Goal: Information Seeking & Learning: Learn about a topic

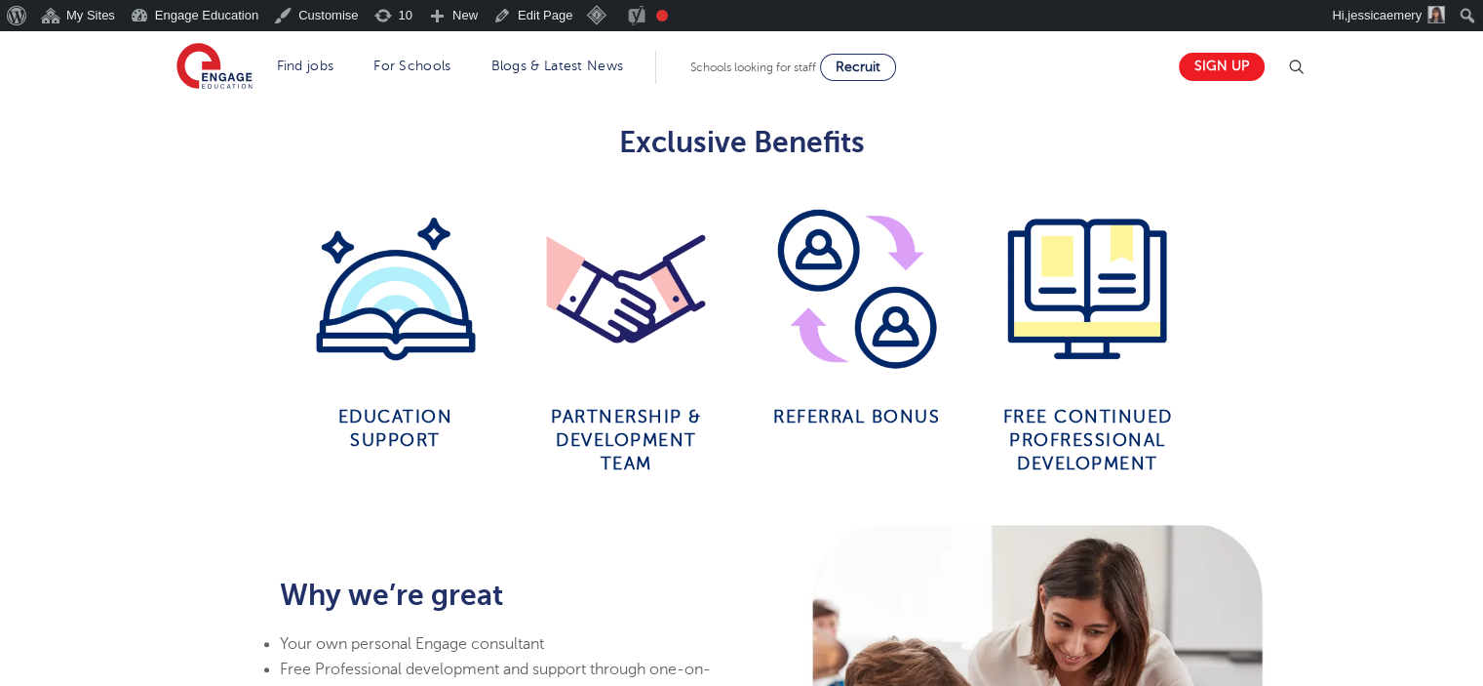
scroll to position [975, 0]
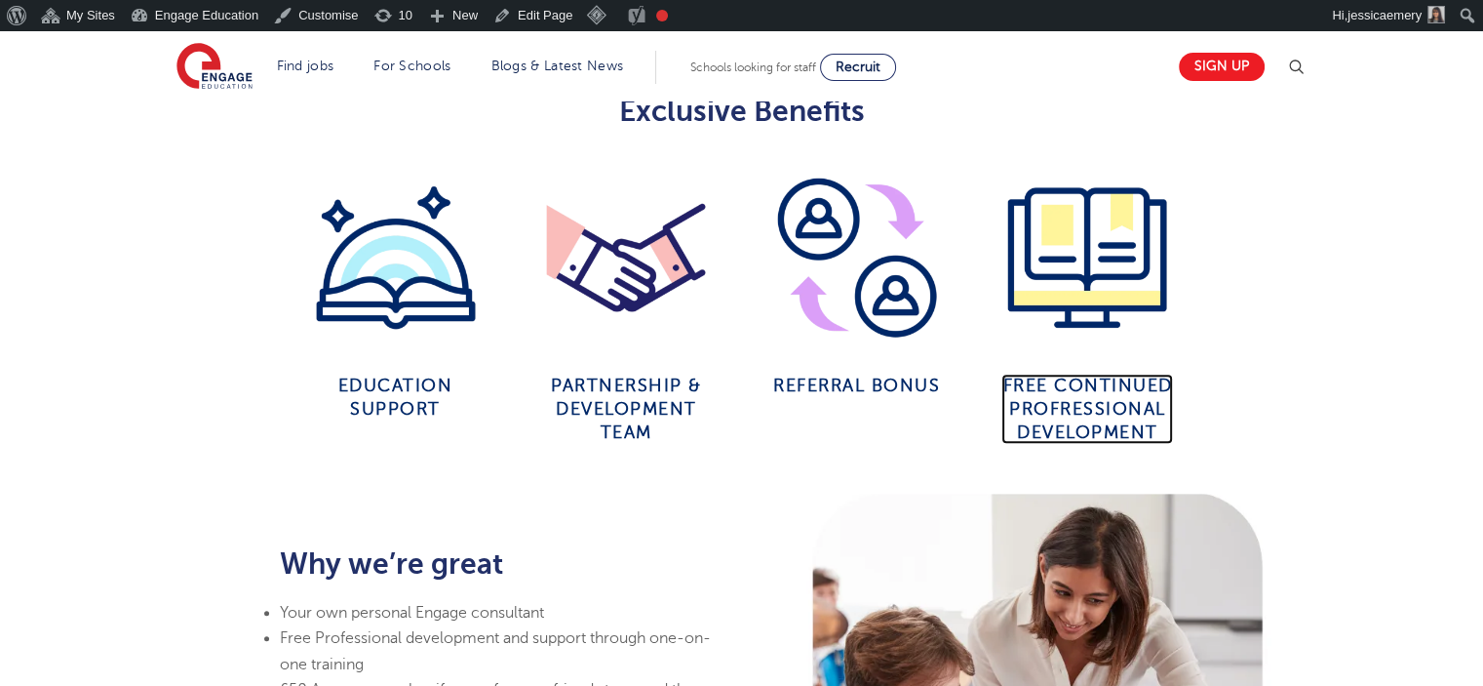
click at [1092, 377] on span "Free continued Profressional development" at bounding box center [1087, 408] width 170 height 66
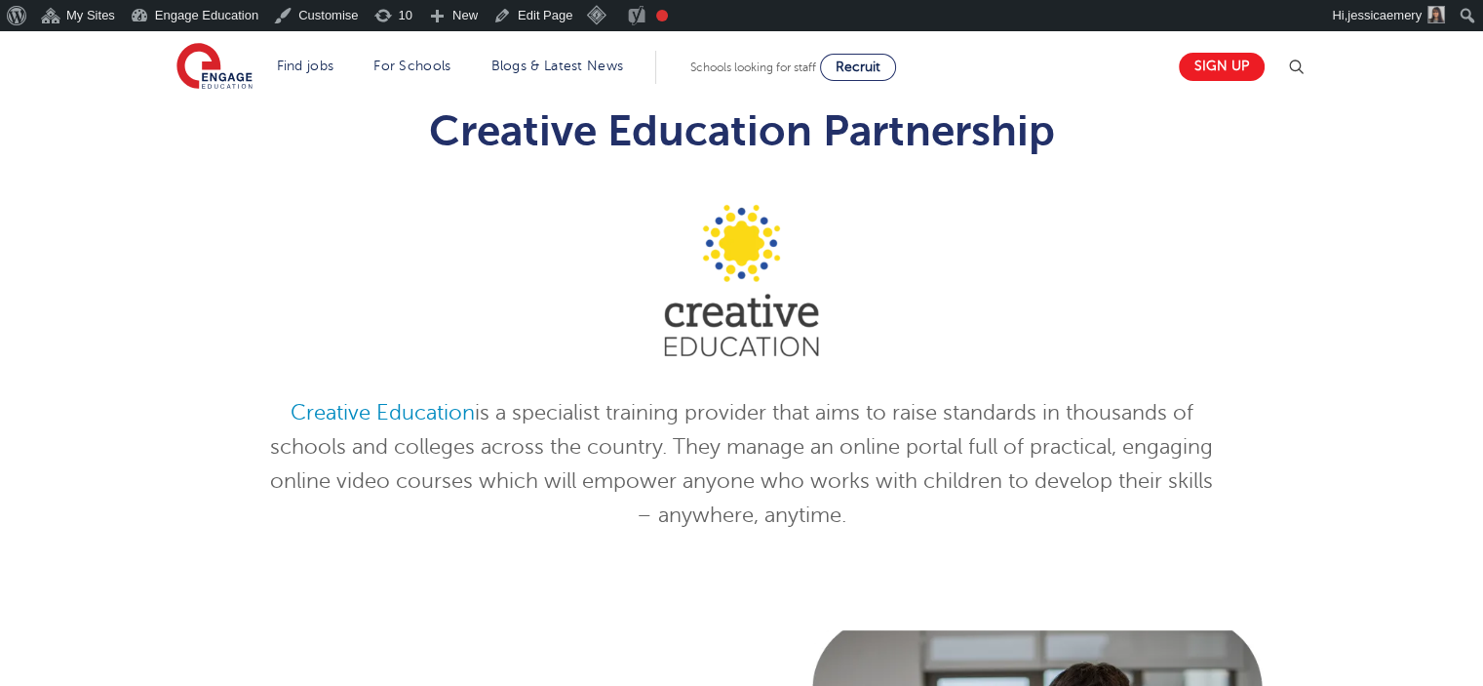
scroll to position [683, 0]
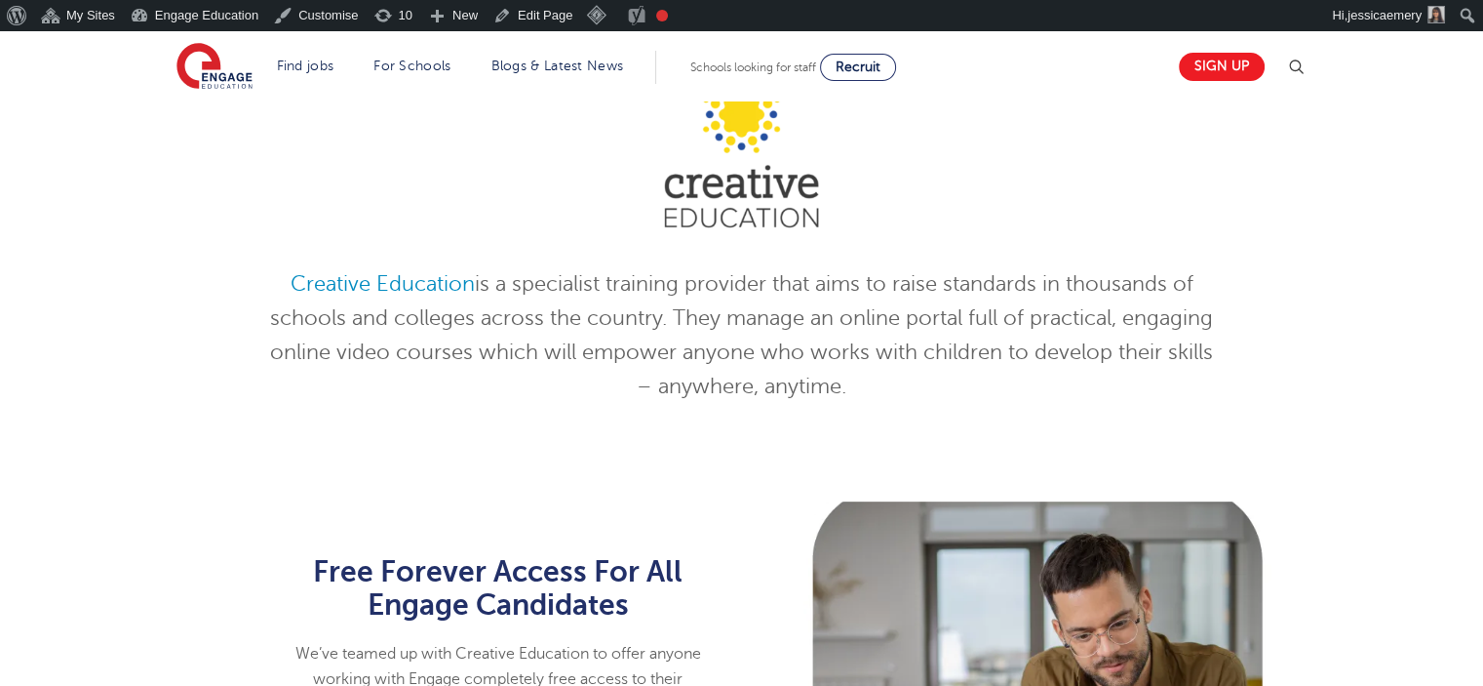
drag, startPoint x: 261, startPoint y: 282, endPoint x: 864, endPoint y: 373, distance: 609.6
click at [864, 373] on div "Creative Education Partnership Creative Education is a specialist training prov…" at bounding box center [742, 185] width 986 height 475
click at [326, 214] on p at bounding box center [741, 152] width 957 height 192
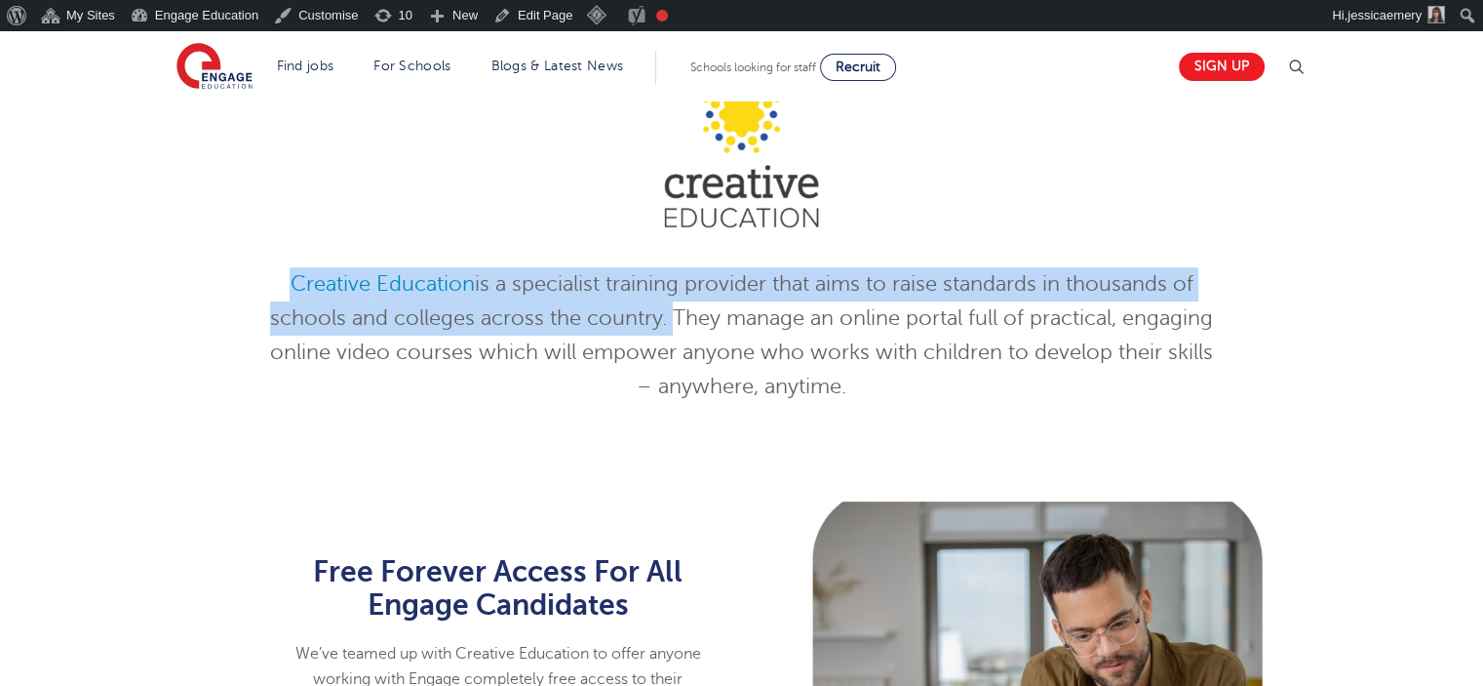
drag, startPoint x: 273, startPoint y: 275, endPoint x: 663, endPoint y: 316, distance: 392.2
click at [663, 316] on p "Creative Education is a specialist training provider that aims to raise standar…" at bounding box center [741, 335] width 957 height 137
copy p "Creative Education is a specialist training provider that aims to raise standar…"
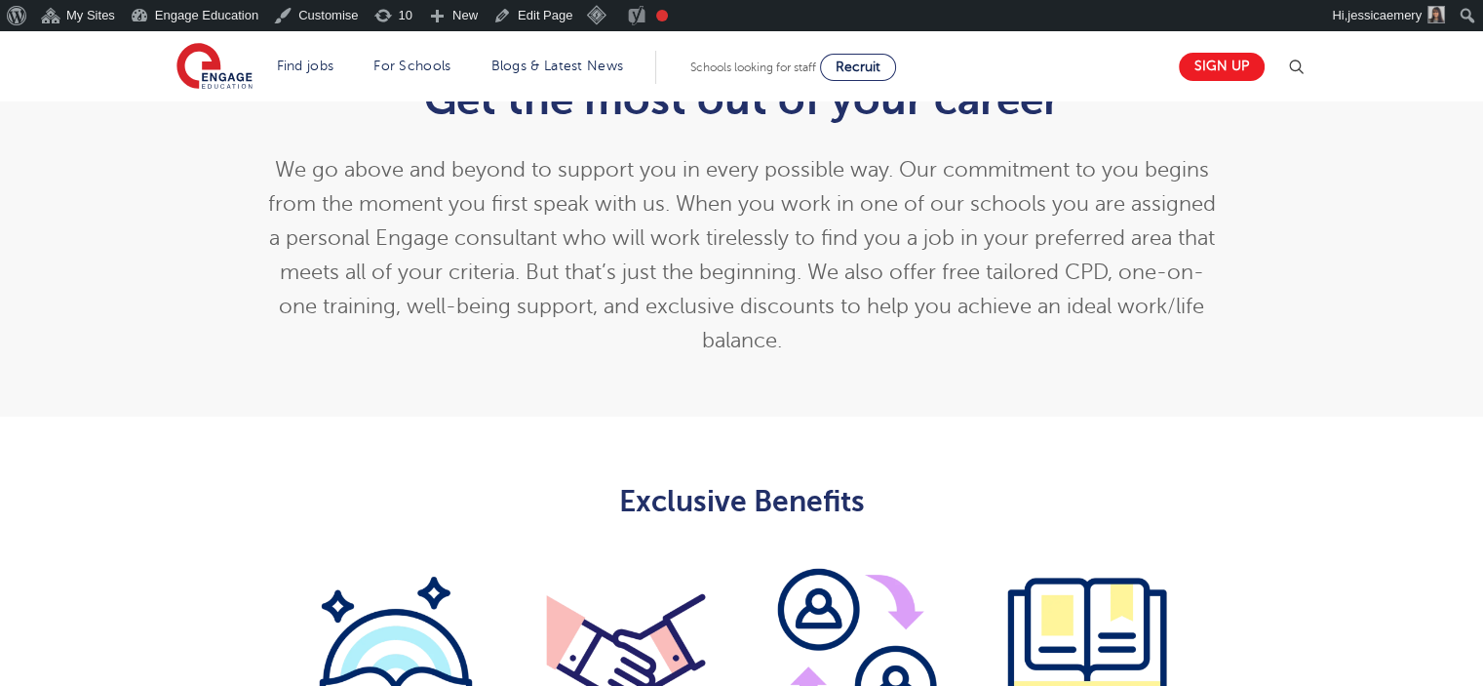
scroll to position [780, 0]
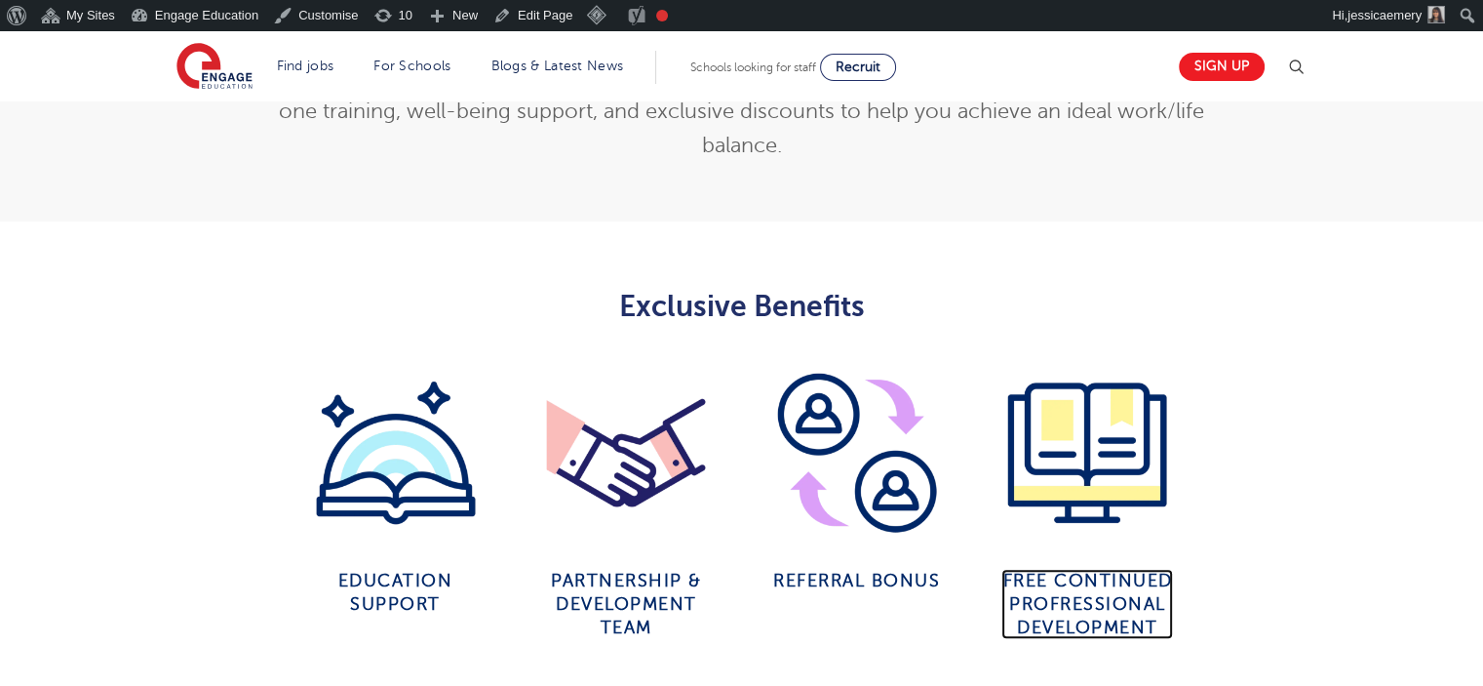
click at [1084, 609] on span "Free continued Profressional development" at bounding box center [1087, 603] width 170 height 66
